Goal: Information Seeking & Learning: Check status

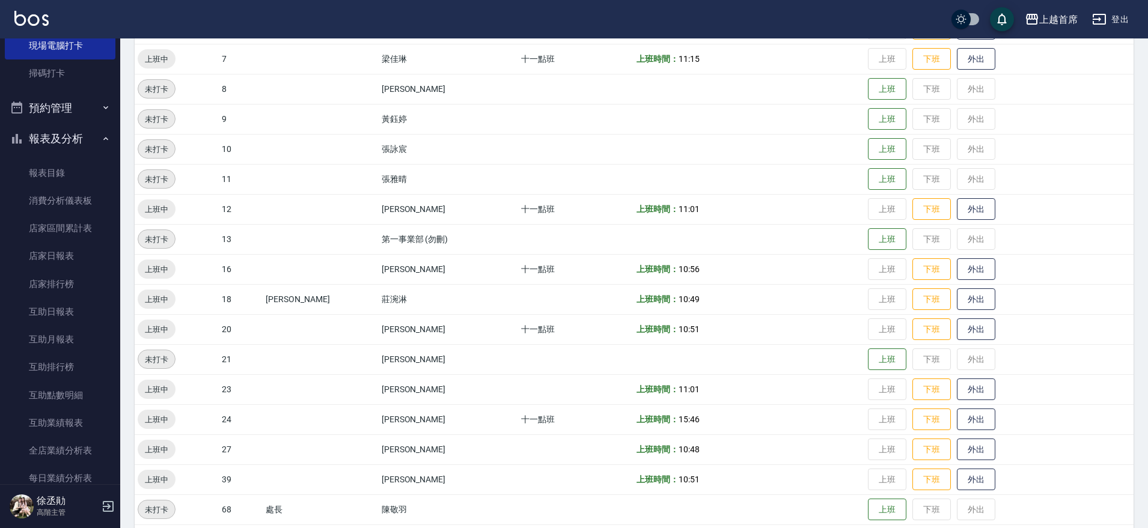
scroll to position [449, 0]
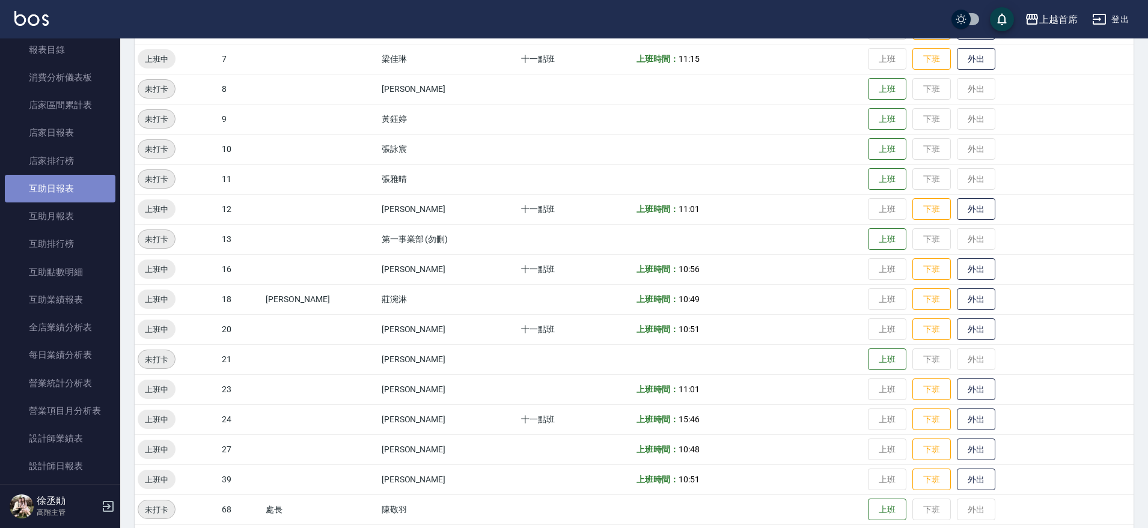
click at [79, 182] on link "互助日報表" at bounding box center [60, 189] width 111 height 28
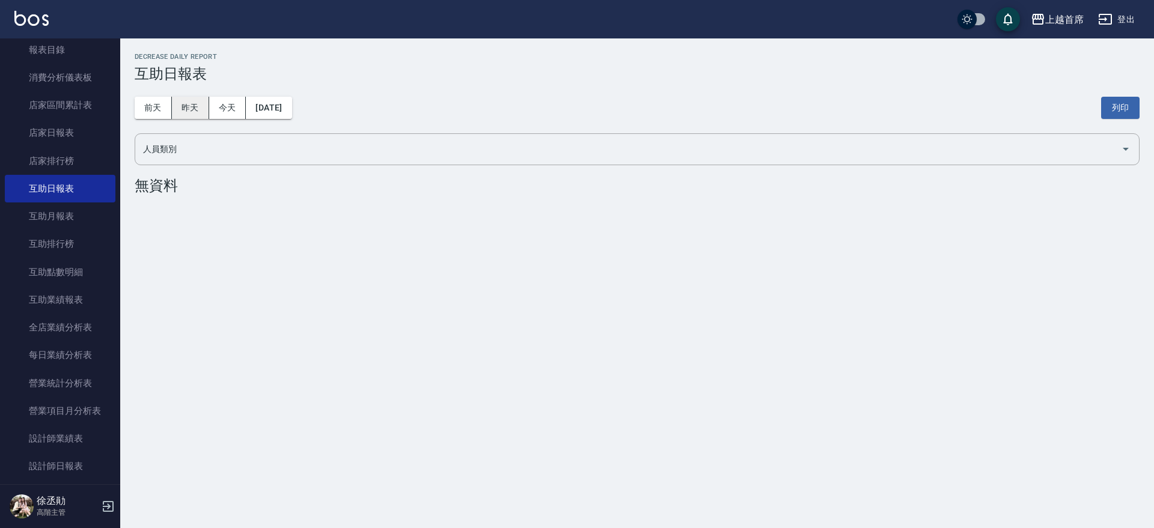
click at [180, 100] on button "昨天" at bounding box center [190, 108] width 37 height 22
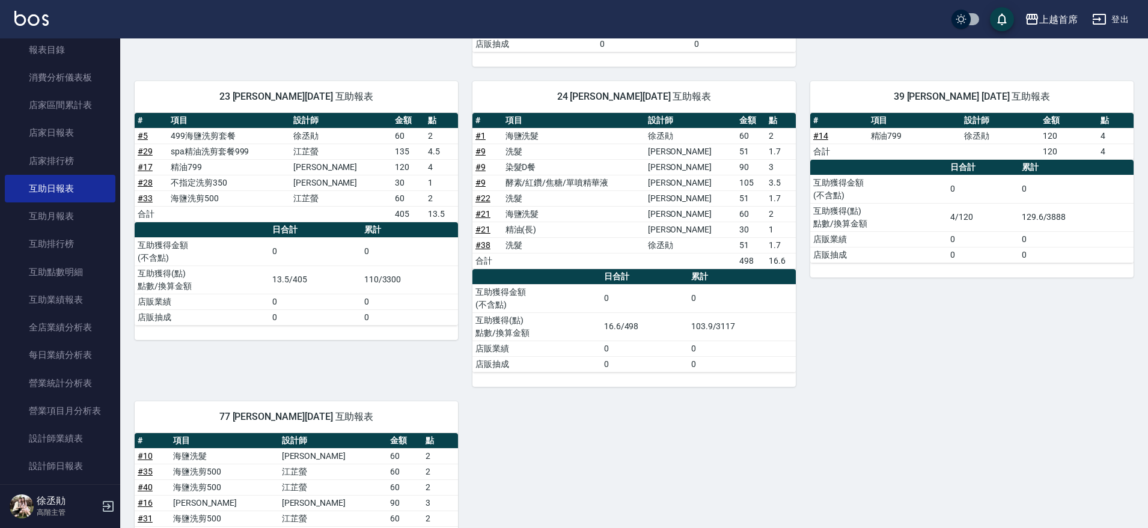
scroll to position [720, 0]
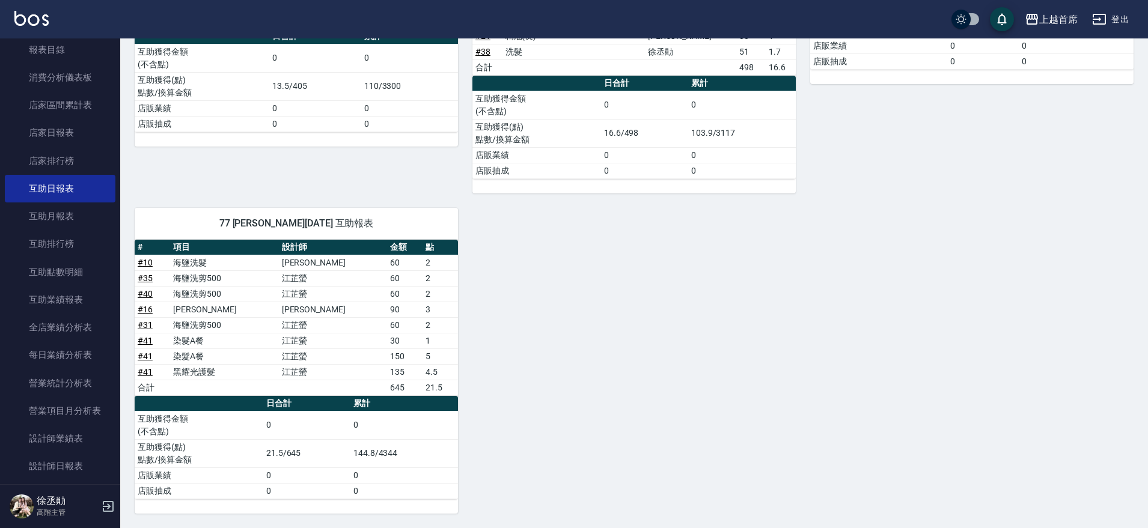
click at [146, 340] on link "# 41" at bounding box center [145, 341] width 15 height 10
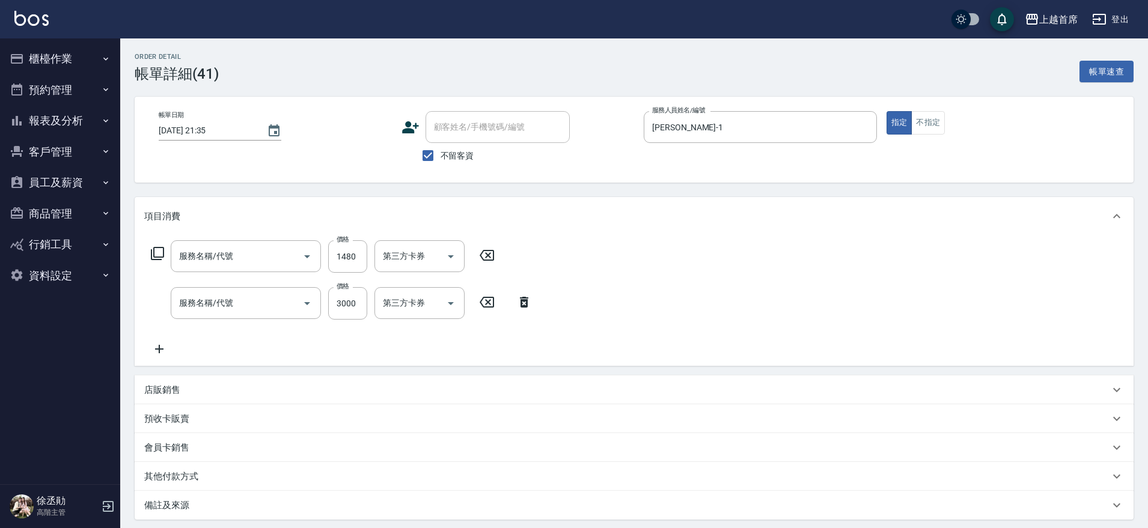
type input "2025/08/11 21:35"
checkbox input "true"
type input "江芷螢-1"
type input "黑耀光護髮(52000)"
type input "染髮A餐(43299)"
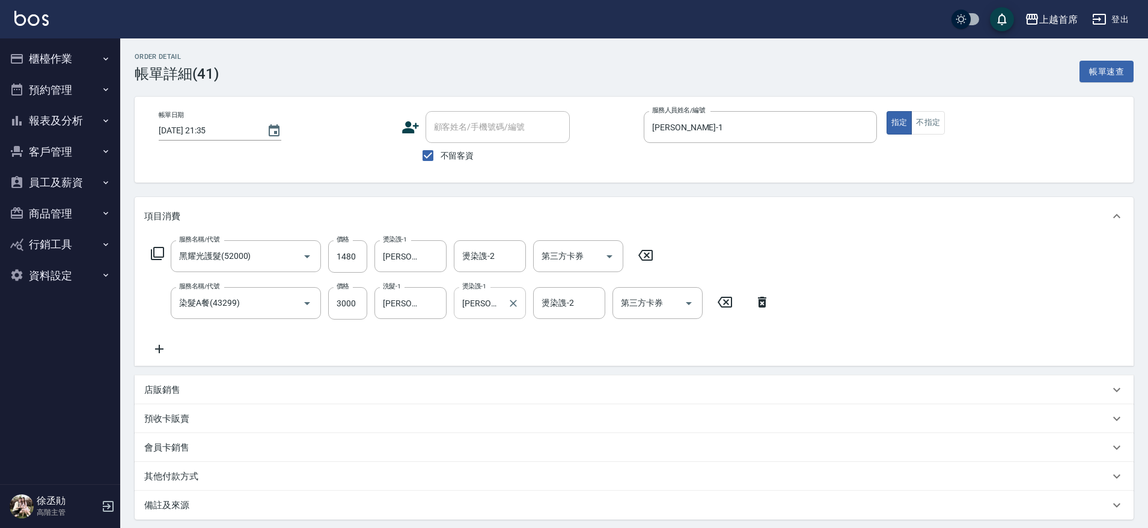
click at [497, 305] on input "黃品芳-77" at bounding box center [480, 303] width 43 height 21
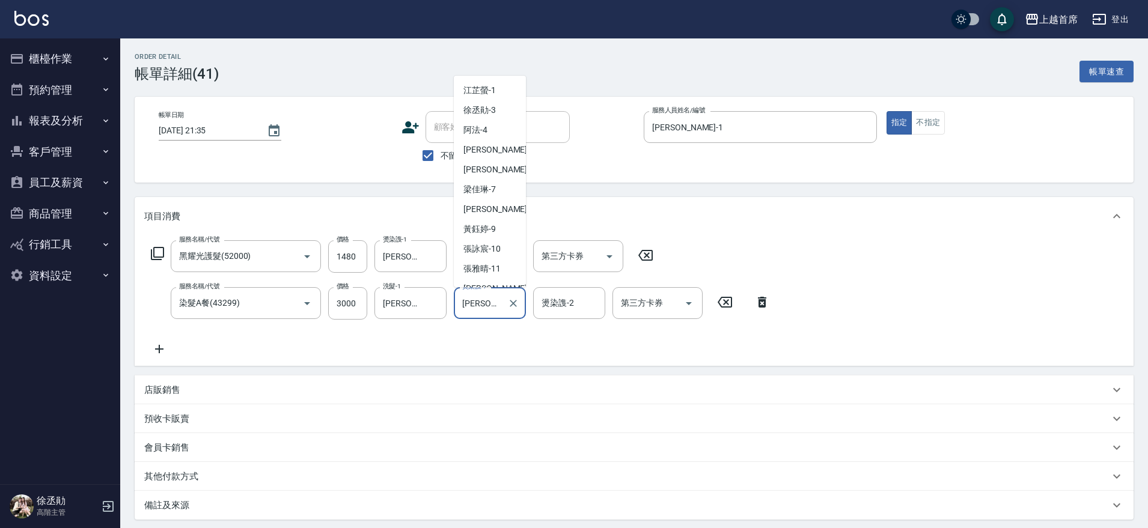
scroll to position [170, 0]
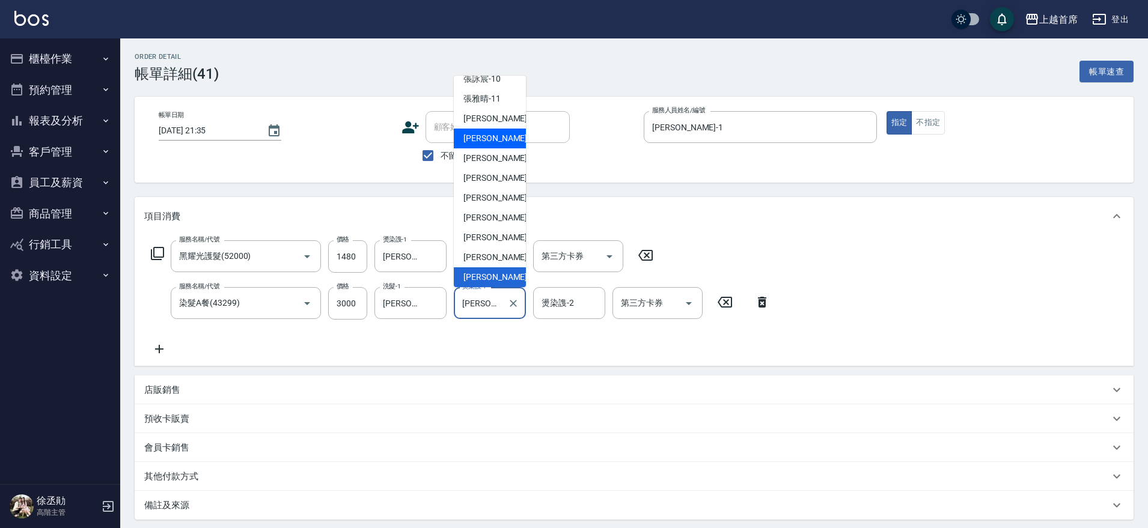
click at [497, 132] on span "陳育珊 -16" at bounding box center [502, 138] width 76 height 13
type input "陳育珊-16"
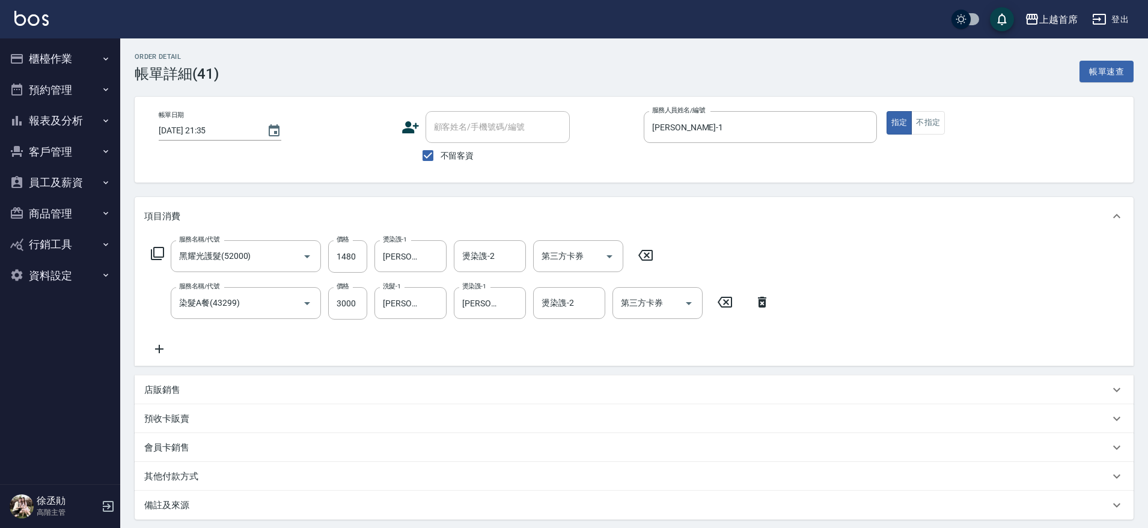
click at [504, 336] on div "服務名稱/代號 黑耀光護髮(52000) 服務名稱/代號 價格 1480 價格 燙染謢-1 黃品芳-77 燙染謢-1 燙染謢-2 燙染謢-2 第三方卡券 第三…" at bounding box center [460, 298] width 633 height 116
click at [899, 251] on div "服務名稱/代號 黑耀光護髮(52000) 服務名稱/代號 價格 1480 價格 燙染謢-1 黃品芳-77 燙染謢-1 燙染謢-2 燙染謢-2 第三方卡券 第三…" at bounding box center [634, 301] width 999 height 130
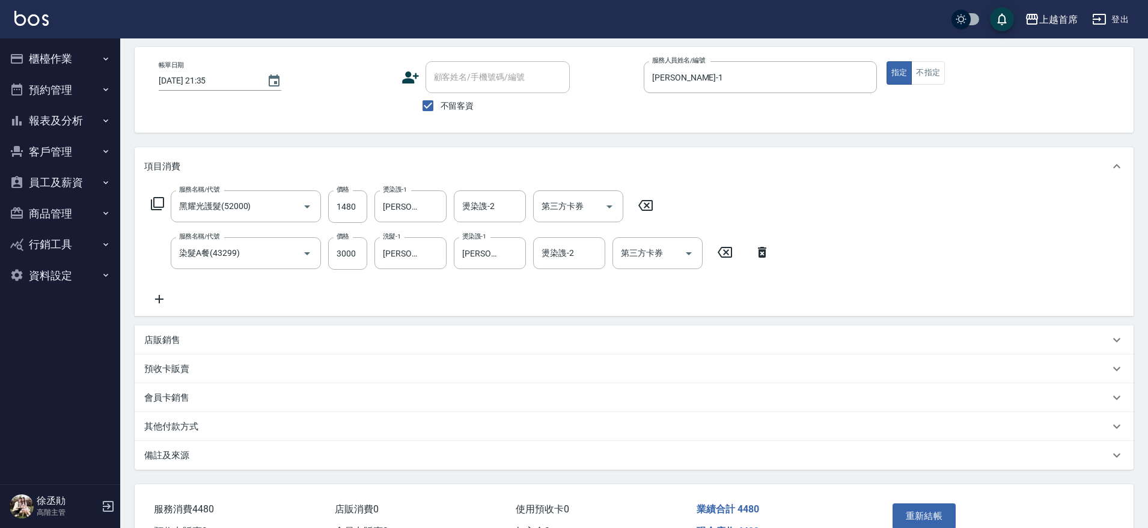
scroll to position [121, 0]
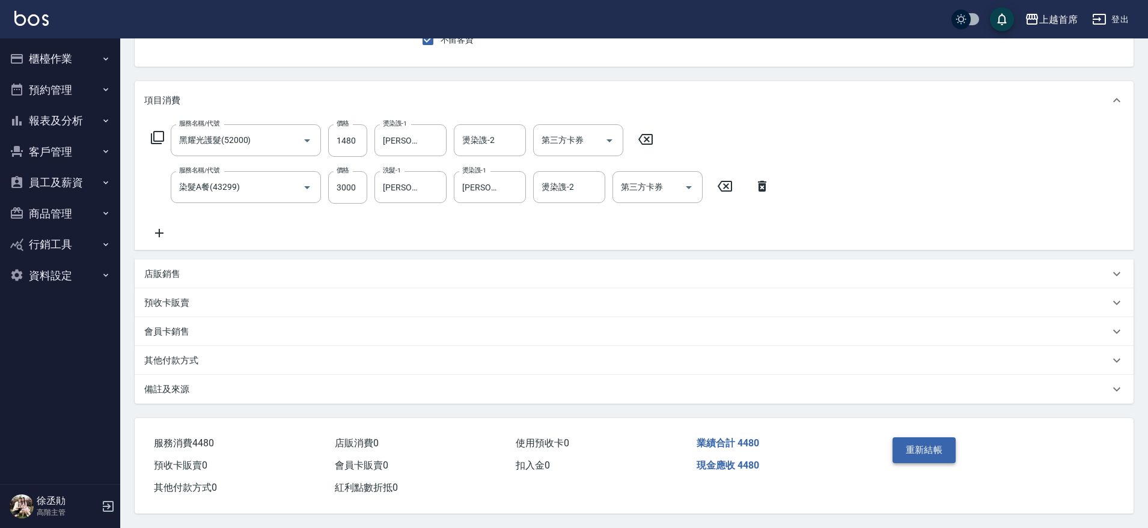
click at [942, 446] on button "重新結帳" at bounding box center [925, 450] width 64 height 25
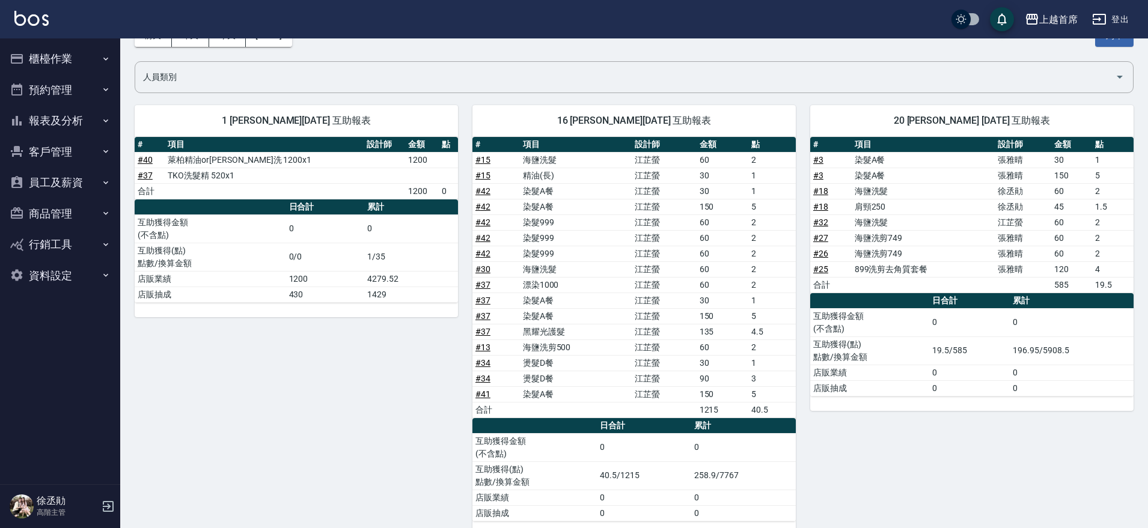
scroll to position [75, 0]
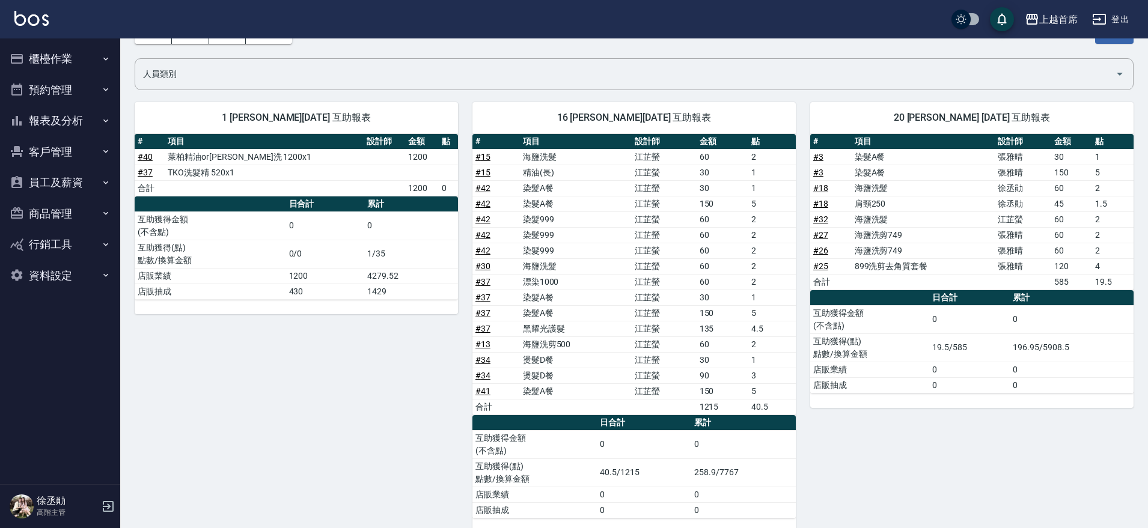
click at [87, 93] on button "預約管理" at bounding box center [60, 90] width 111 height 31
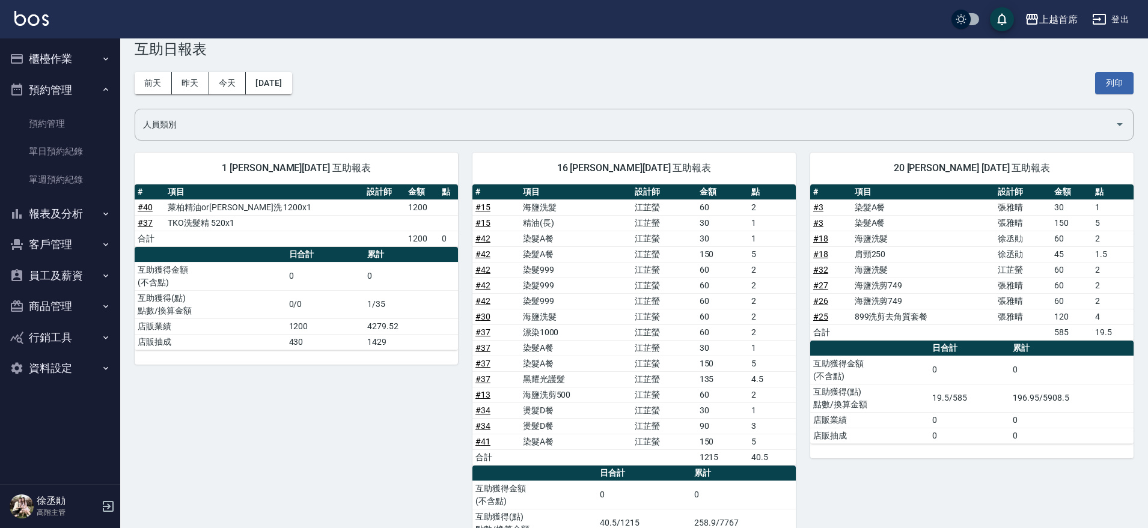
scroll to position [0, 0]
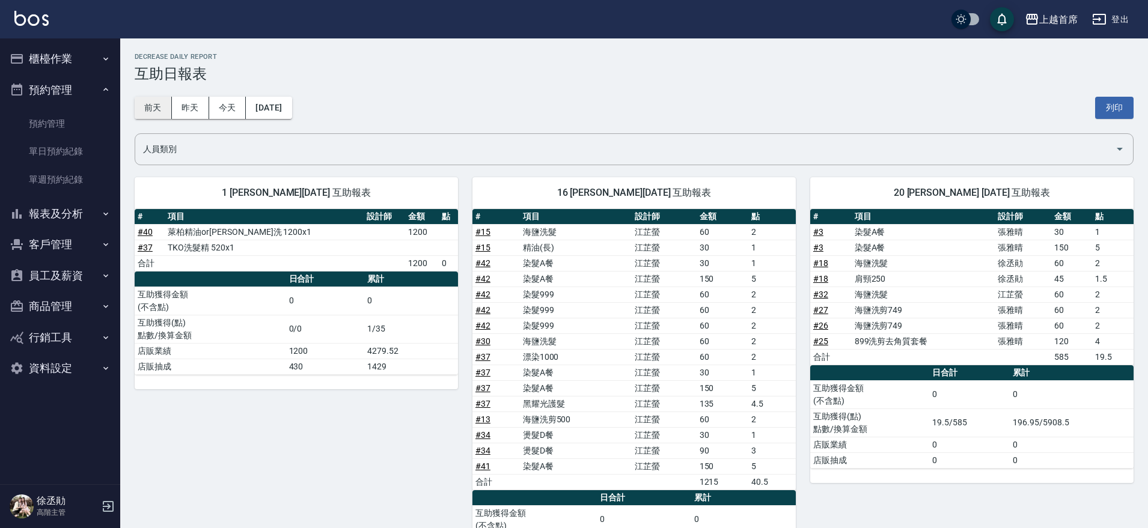
click at [152, 105] on button "前天" at bounding box center [153, 108] width 37 height 22
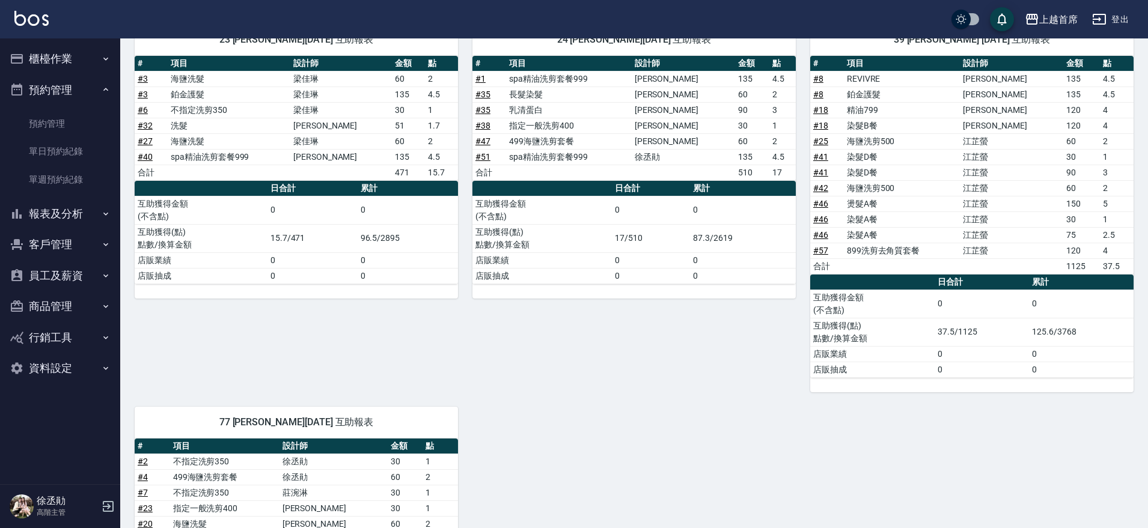
scroll to position [301, 0]
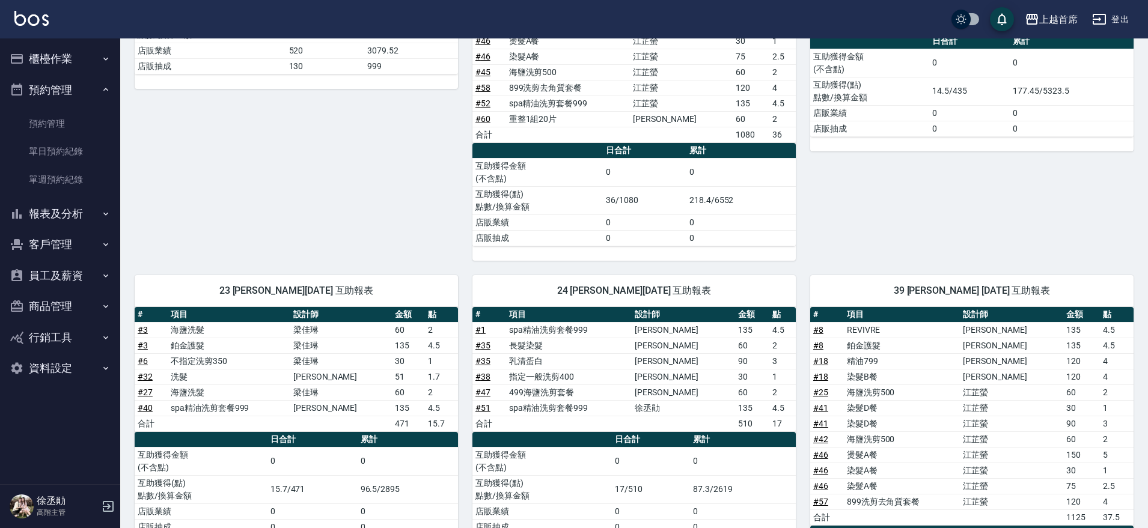
click at [816, 452] on link "# 46" at bounding box center [820, 455] width 15 height 10
click at [384, 154] on div "1 江芷螢 08/10/2025 互助報表 # 項目 設計師 金額 點 # 26 長髮染髮 徐雅歆 35 1 # 33 TKO洗髮精 520x1 520 合計…" at bounding box center [289, 61] width 338 height 399
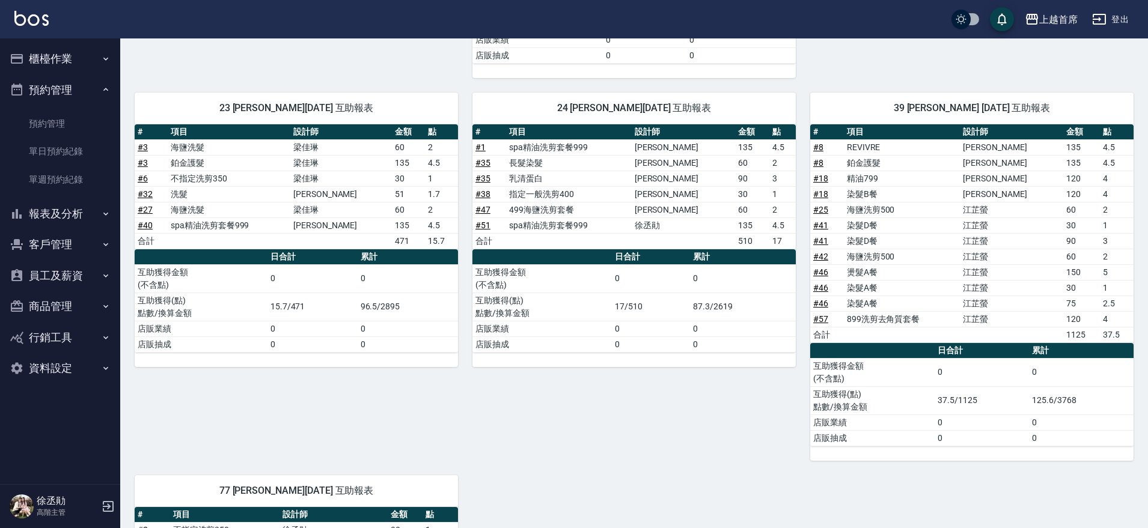
scroll to position [482, 0]
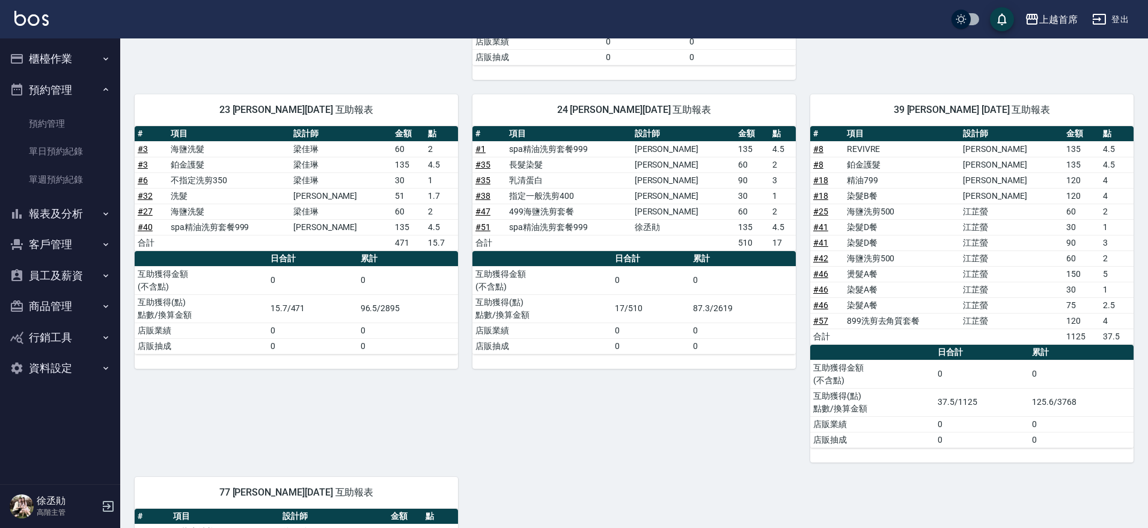
click at [690, 422] on div "24 丁于琴 08/10/2025 互助報表 # 項目 設計師 金額 點 # 1 spa精油洗剪套餐999 許婕妤 135 4.5 # 35 長髮染髮 許婕妤…" at bounding box center [627, 271] width 338 height 383
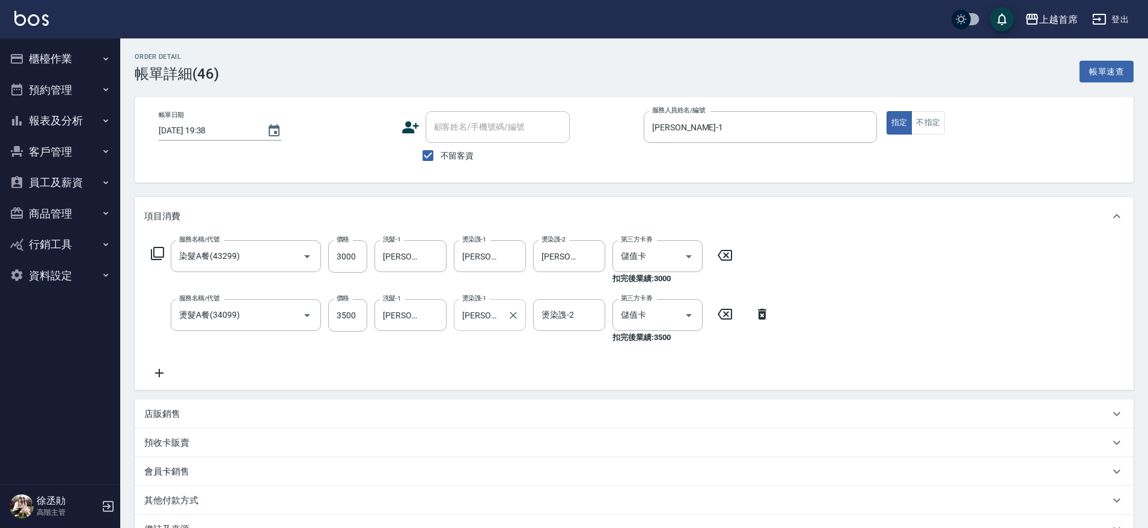
click at [503, 317] on div "唐羽彤-39 燙染謢-1" at bounding box center [490, 315] width 72 height 32
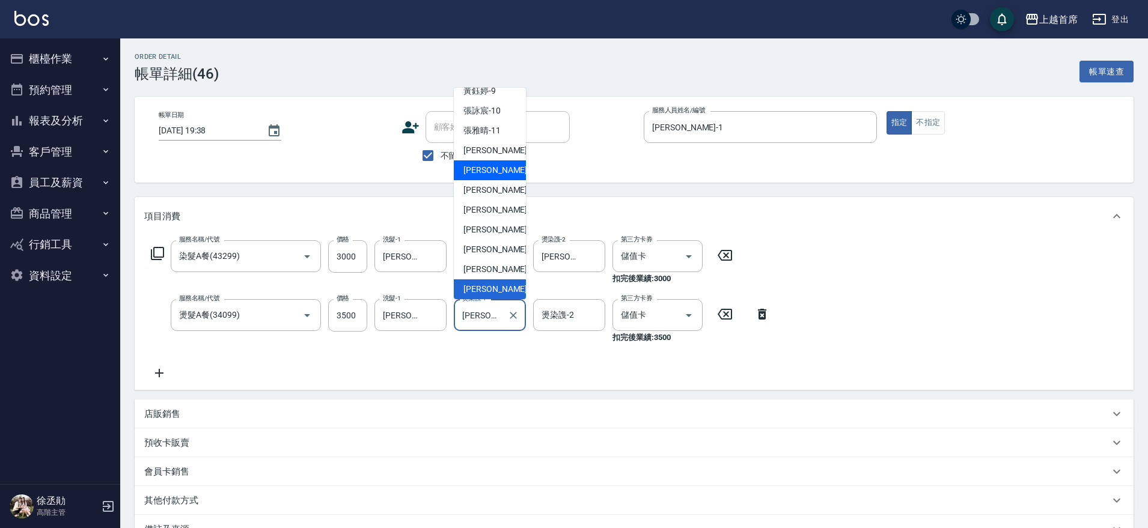
click at [496, 167] on span "陳育珊 -16" at bounding box center [502, 170] width 76 height 13
type input "陳育珊-16"
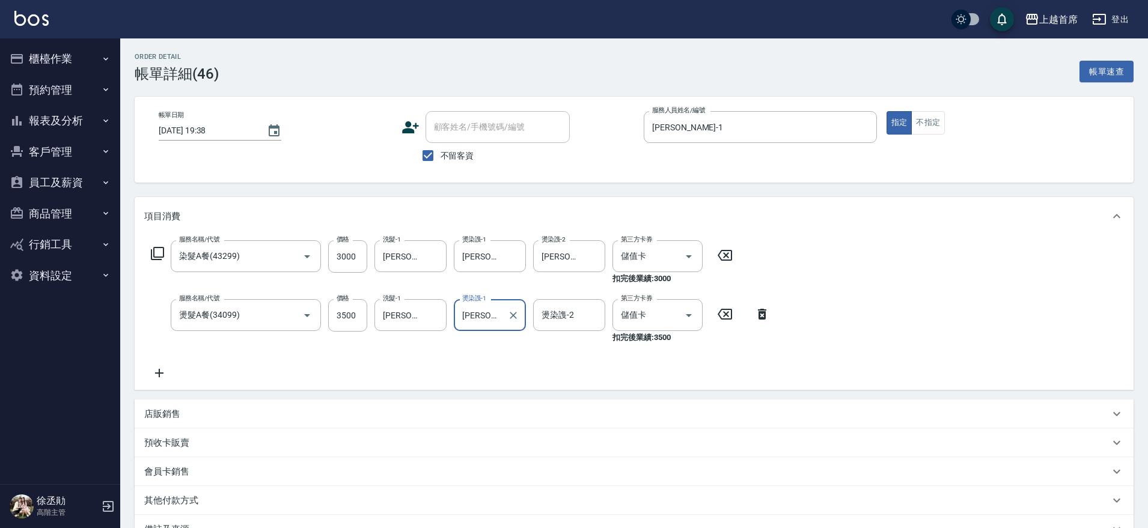
click at [896, 308] on div "服務名稱/代號 染髮A餐(43299) 服務名稱/代號 價格 3000 價格 洗髮-1 唐羽彤-39 洗髮-1 燙染謢-1 唐羽彤-39 燙染謢-1 燙染謢-…" at bounding box center [634, 313] width 999 height 155
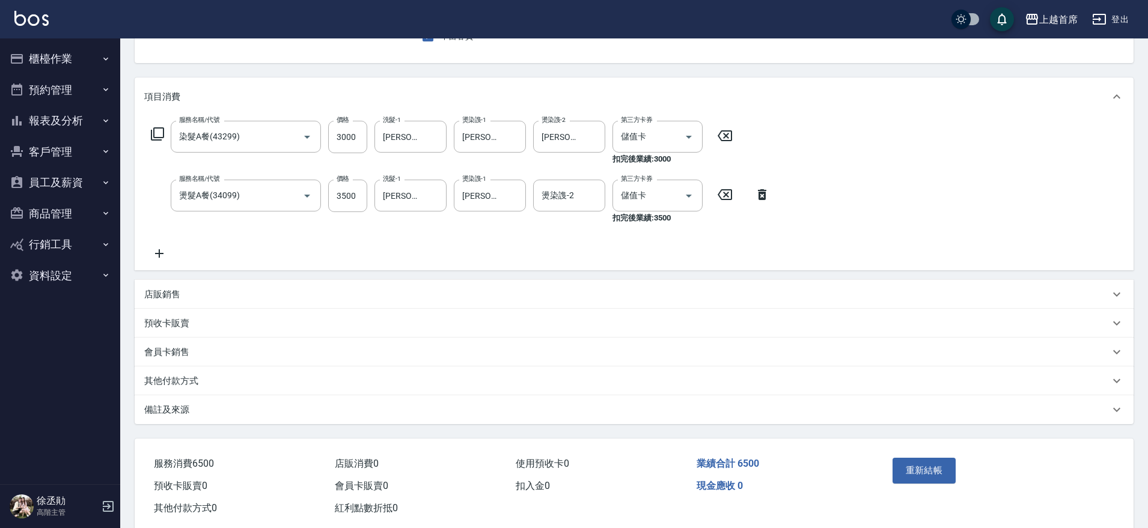
scroll to position [146, 0]
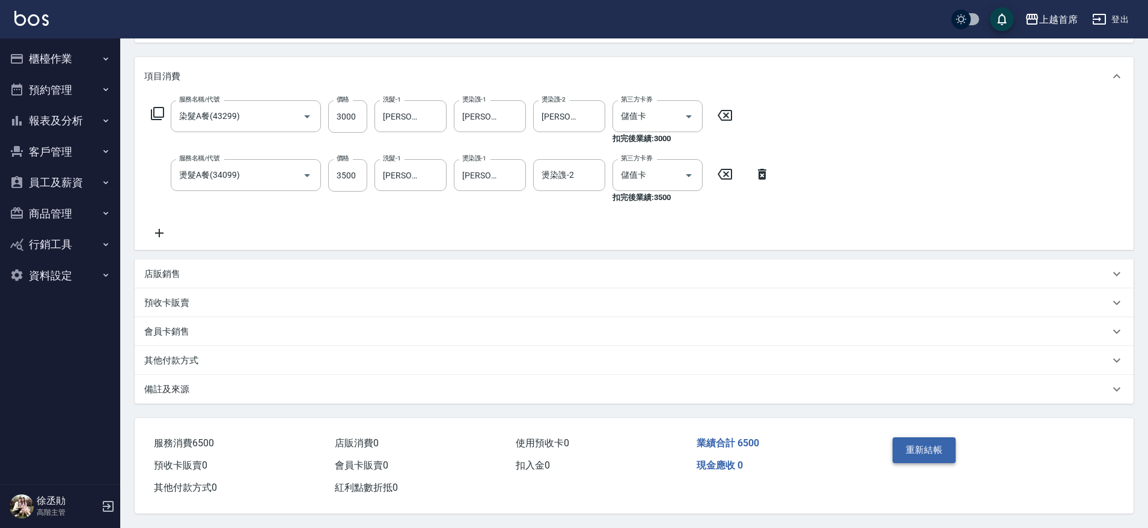
click at [926, 445] on button "重新結帳" at bounding box center [925, 450] width 64 height 25
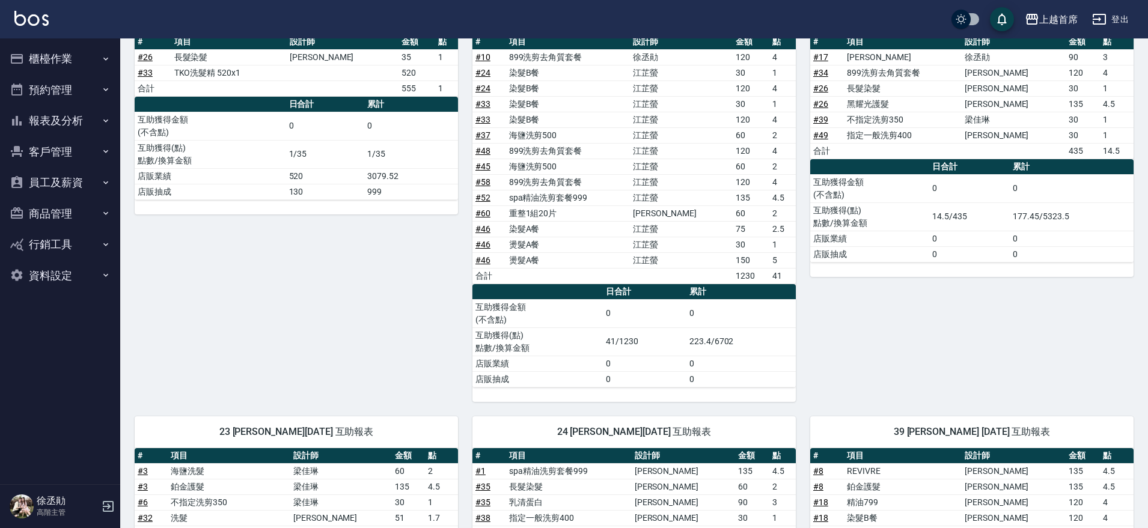
scroll to position [150, 0]
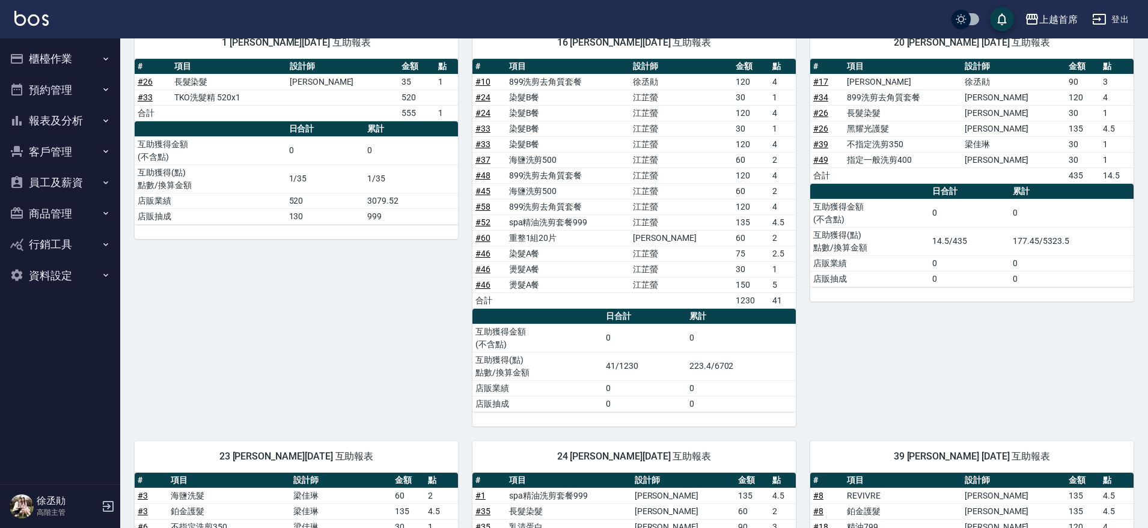
click at [52, 89] on button "預約管理" at bounding box center [60, 90] width 111 height 31
click at [100, 57] on button "櫃檯作業" at bounding box center [60, 58] width 111 height 31
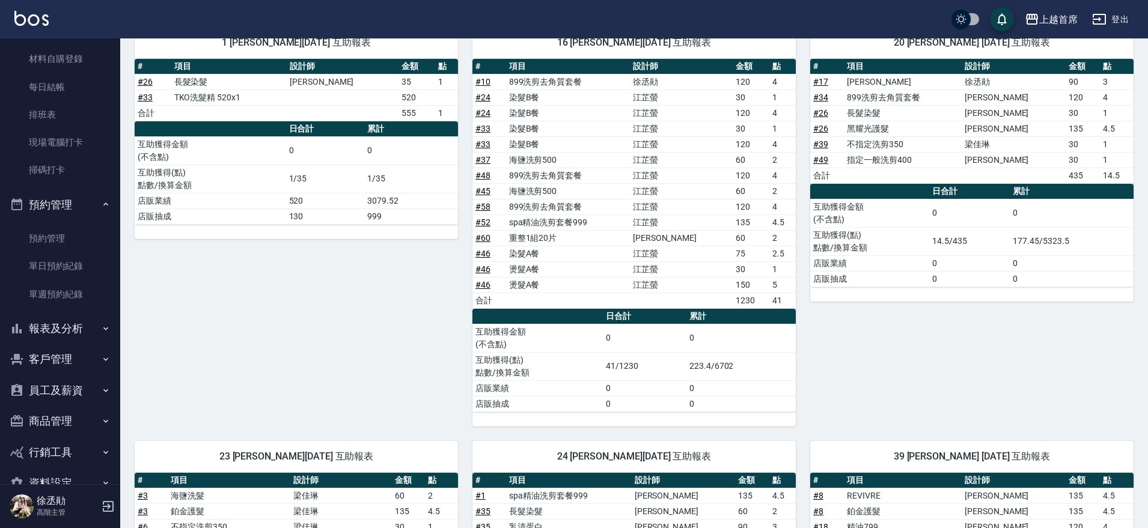
scroll to position [257, 0]
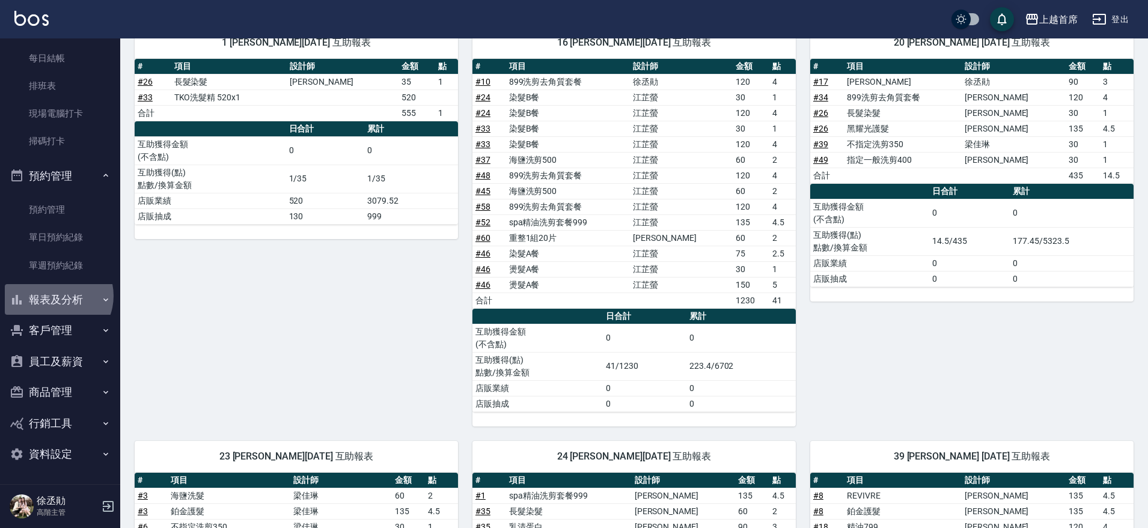
click at [55, 296] on button "報表及分析" at bounding box center [60, 299] width 111 height 31
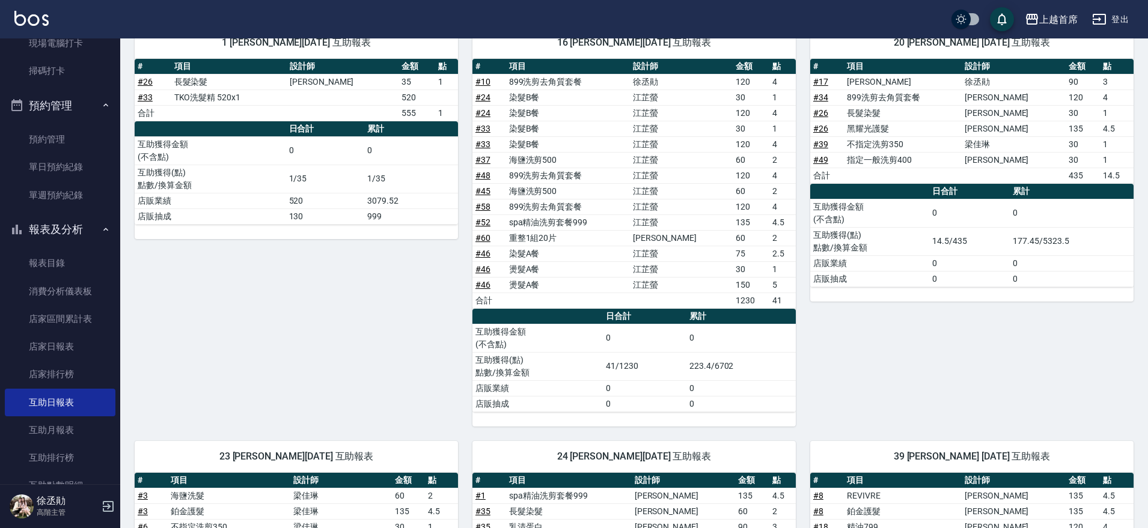
scroll to position [332, 0]
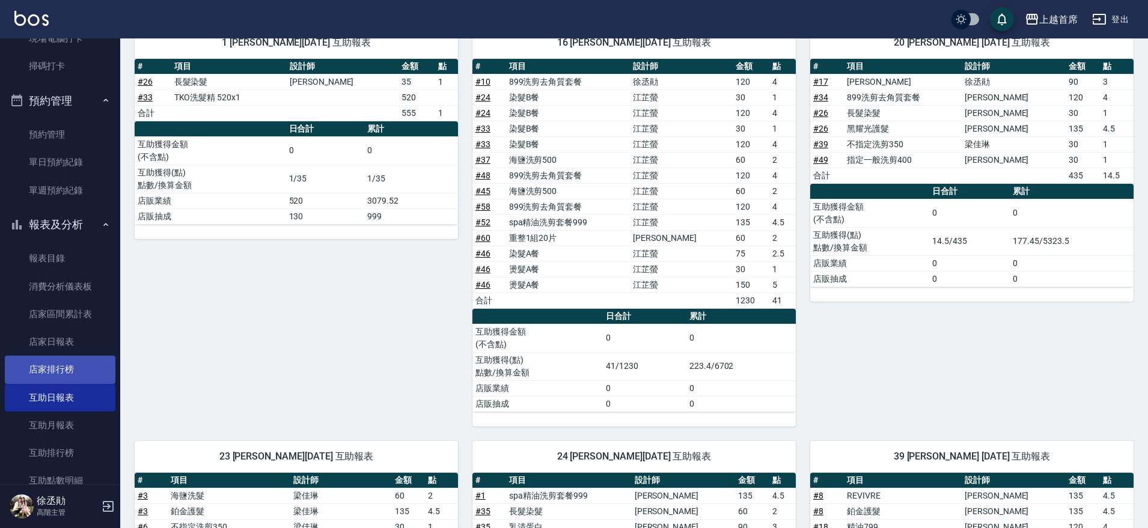
click at [68, 370] on link "店家排行榜" at bounding box center [60, 370] width 111 height 28
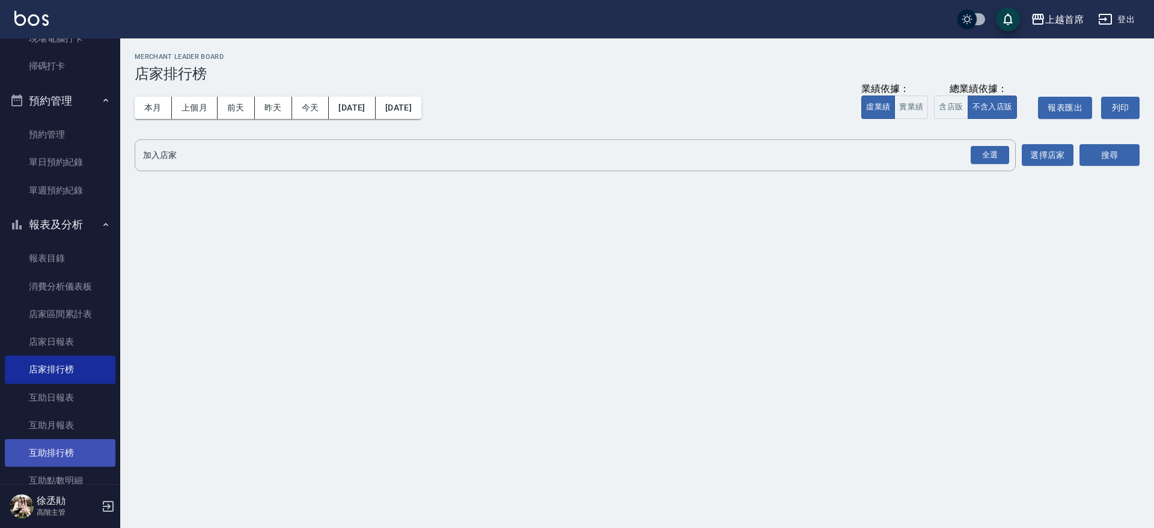
click at [73, 457] on link "互助排行榜" at bounding box center [60, 454] width 111 height 28
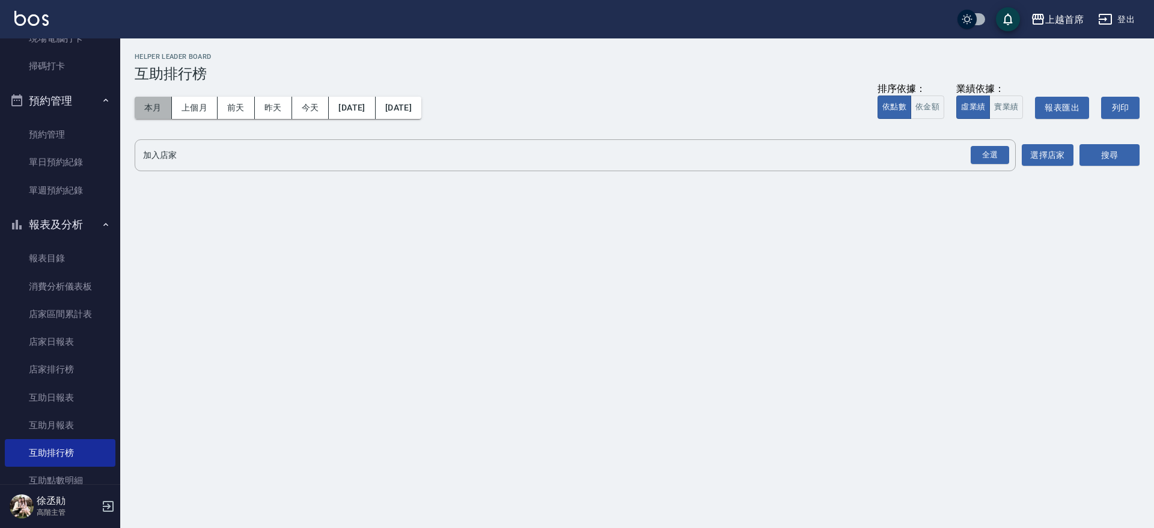
click at [154, 100] on button "本月" at bounding box center [153, 108] width 37 height 22
click at [990, 151] on div "全選" at bounding box center [990, 155] width 38 height 19
click at [1087, 150] on button "搜尋" at bounding box center [1110, 156] width 60 height 22
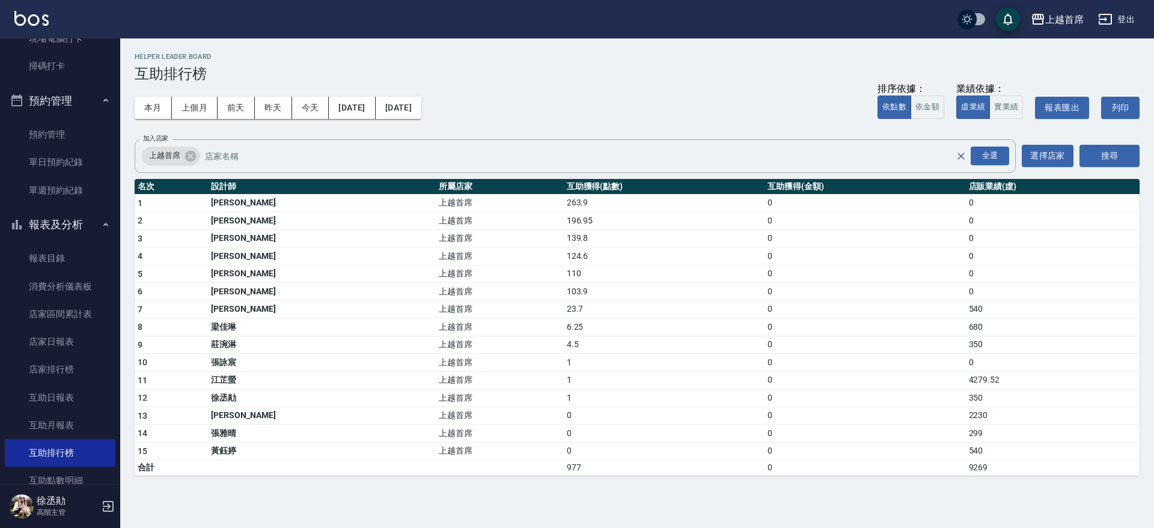
click at [569, 79] on h3 "互助排行榜" at bounding box center [637, 74] width 1005 height 17
click at [95, 91] on button "預約管理" at bounding box center [60, 100] width 111 height 31
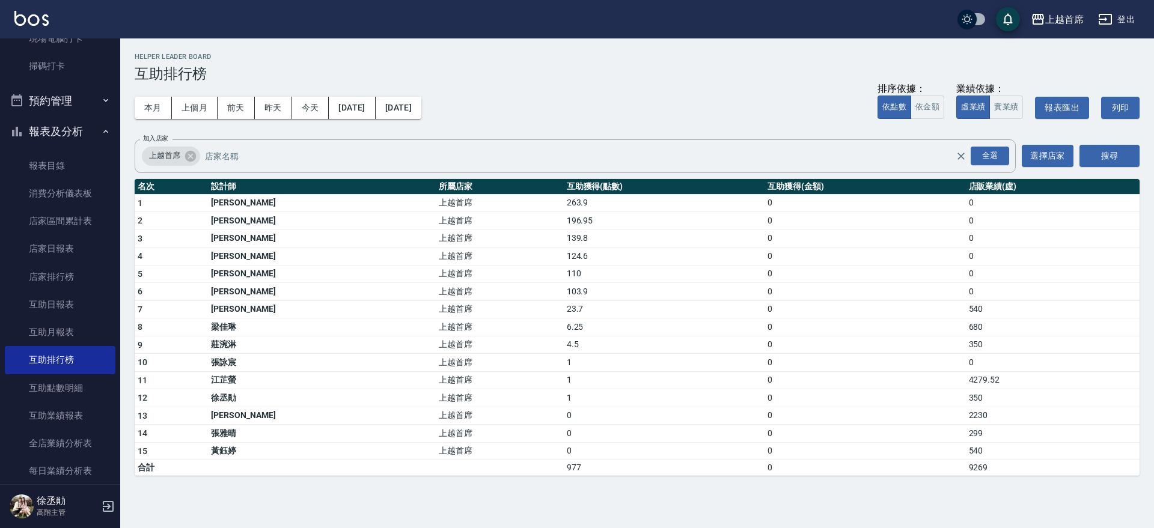
click at [101, 128] on icon "button" at bounding box center [106, 132] width 10 height 10
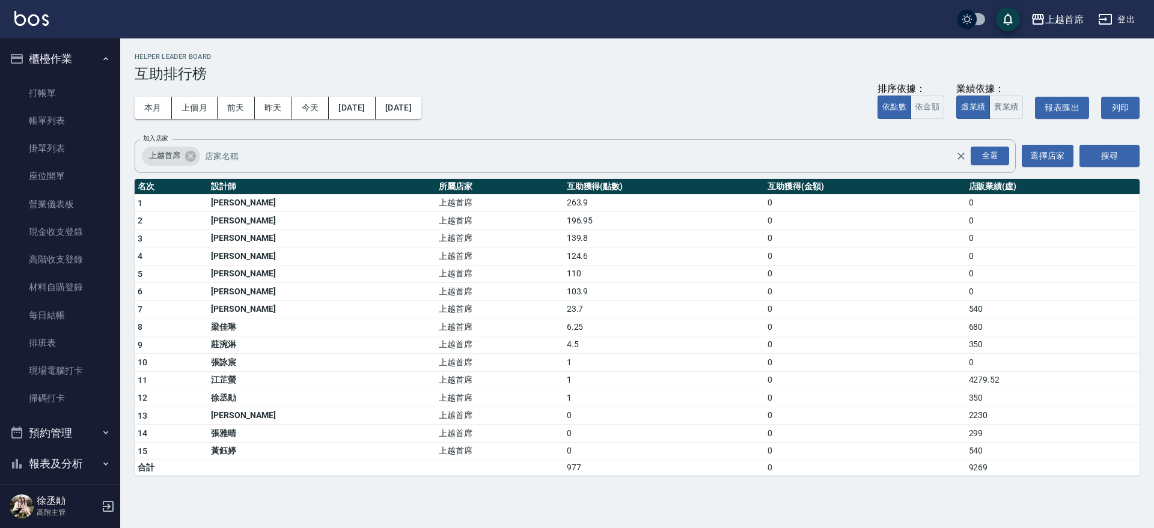
click at [103, 60] on icon "button" at bounding box center [106, 59] width 10 height 10
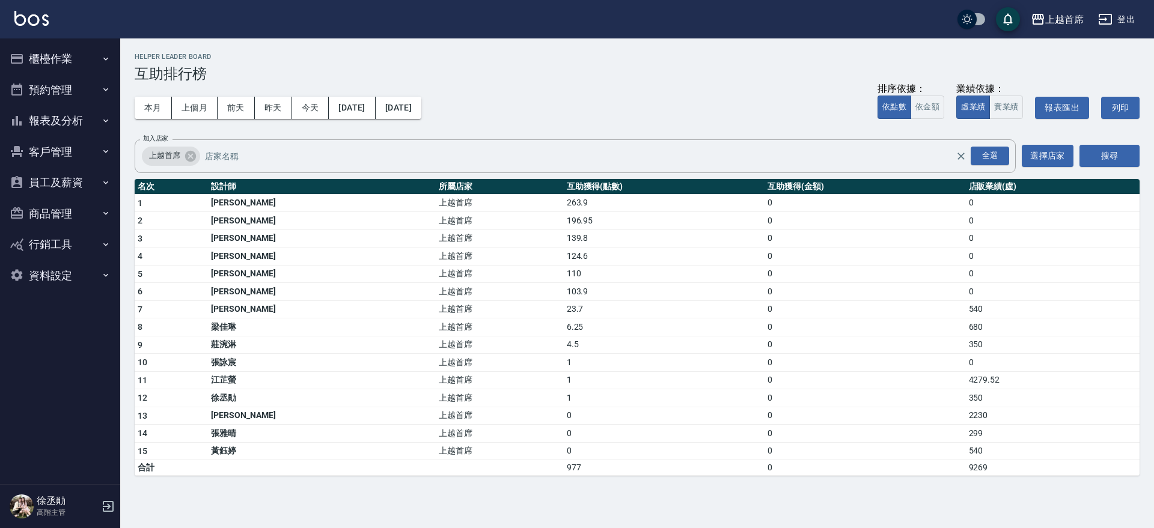
click at [550, 97] on div "本月 上個月 [DATE] [DATE] [DATE] [DATE] [DATE] 排序依據： 依點數 依金額 業績依據： 虛業績 實業績 報表匯出 列印" at bounding box center [637, 107] width 1005 height 51
click at [75, 124] on button "報表及分析" at bounding box center [60, 120] width 111 height 31
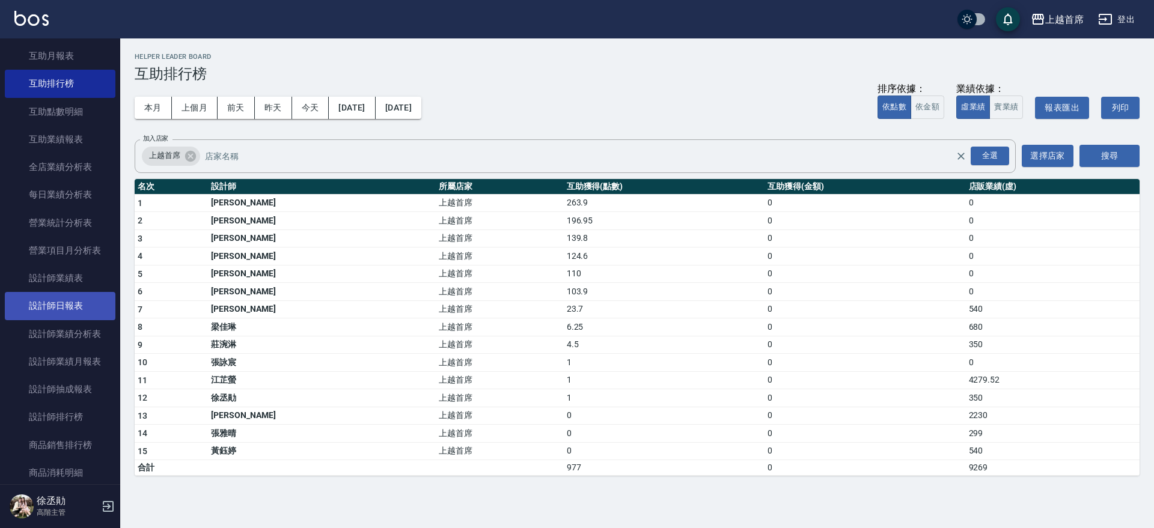
scroll to position [301, 0]
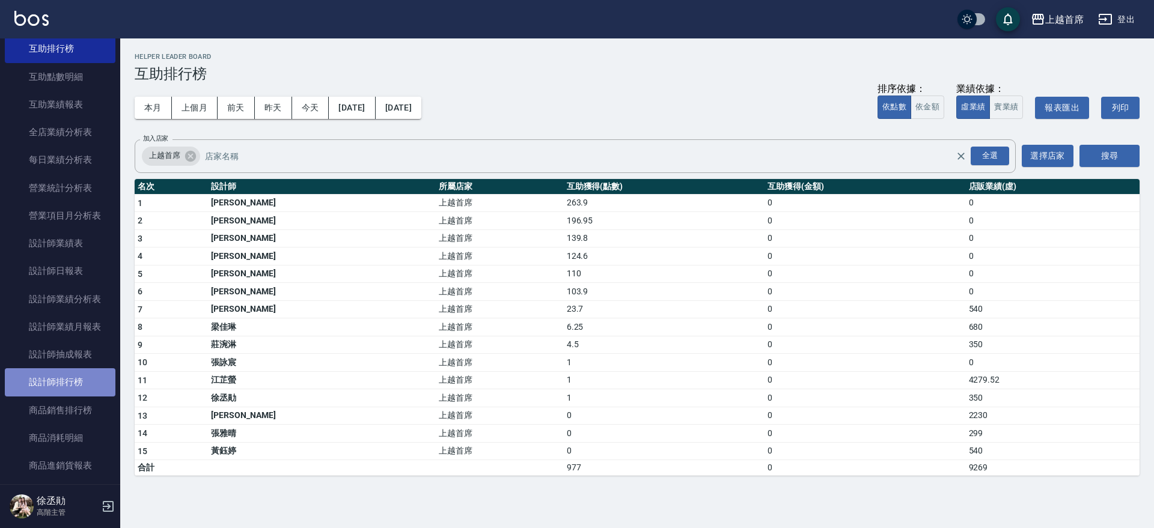
click at [87, 382] on link "設計師排行榜" at bounding box center [60, 383] width 111 height 28
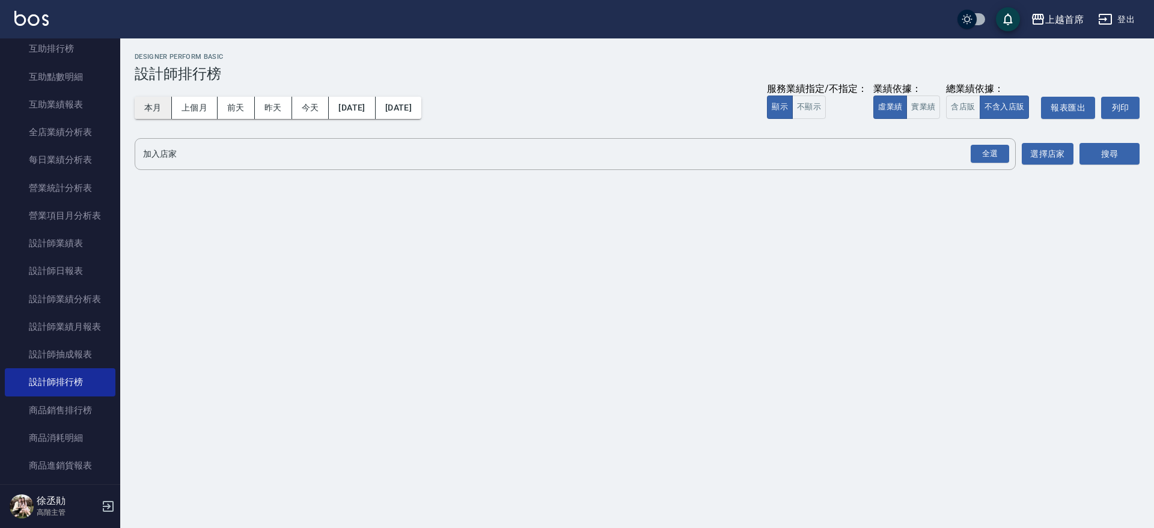
click at [167, 109] on button "本月" at bounding box center [153, 108] width 37 height 22
click at [994, 158] on div "全選" at bounding box center [990, 154] width 38 height 19
click at [1092, 155] on button "搜尋" at bounding box center [1110, 155] width 60 height 22
